Goal: Navigation & Orientation: Find specific page/section

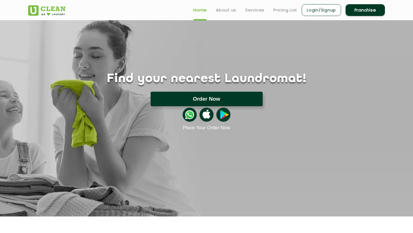
click at [210, 101] on button "Order Now" at bounding box center [206, 99] width 112 height 15
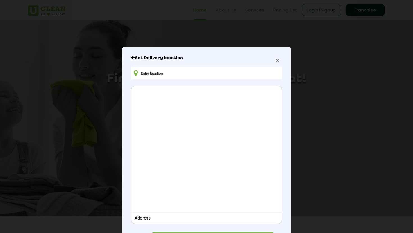
click at [278, 59] on span "×" at bounding box center [277, 60] width 3 height 6
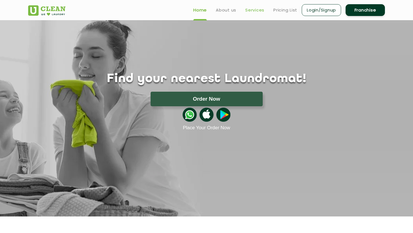
click at [254, 11] on link "Services" at bounding box center [254, 10] width 19 height 7
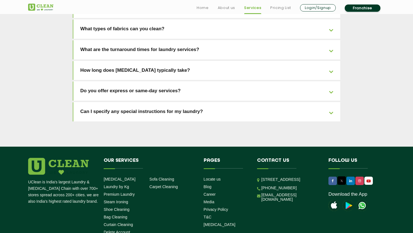
scroll to position [1251, 0]
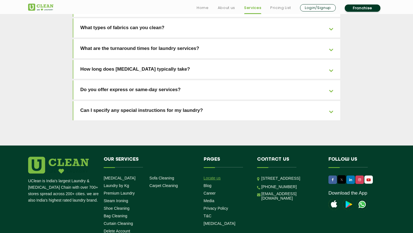
click at [216, 176] on link "Locate us" at bounding box center [212, 178] width 17 height 4
